Goal: Navigation & Orientation: Find specific page/section

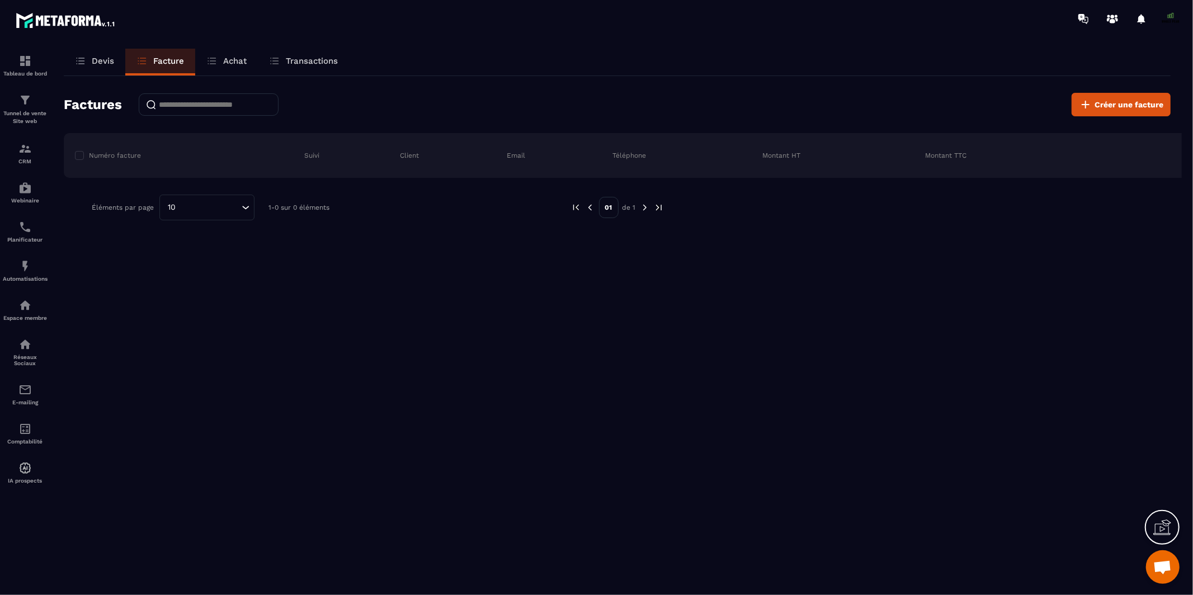
scroll to position [9262, 0]
click at [24, 57] on img at bounding box center [24, 60] width 13 height 13
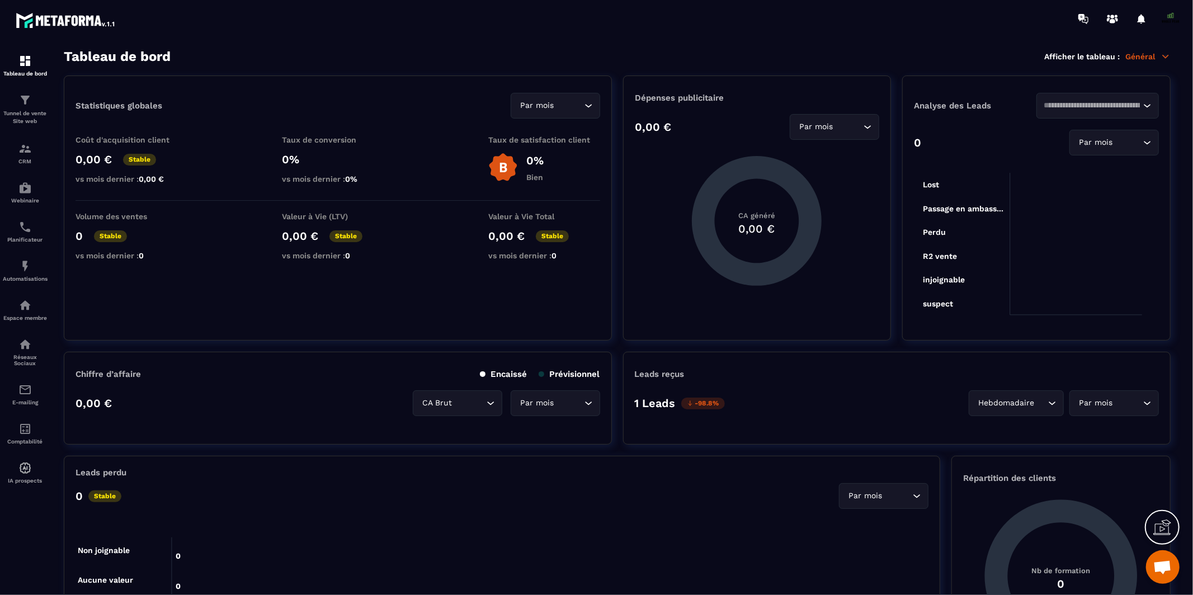
scroll to position [9262, 0]
click at [23, 232] on img at bounding box center [24, 226] width 13 height 13
